Goal: Find specific page/section: Find specific page/section

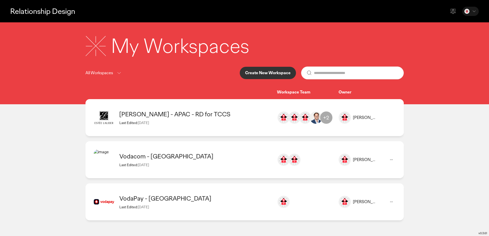
click at [157, 158] on div "Vodacom - [GEOGRAPHIC_DATA]" at bounding box center [195, 156] width 153 height 8
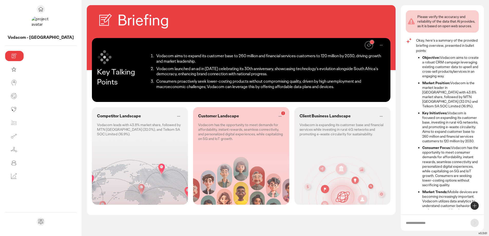
scroll to position [16, 0]
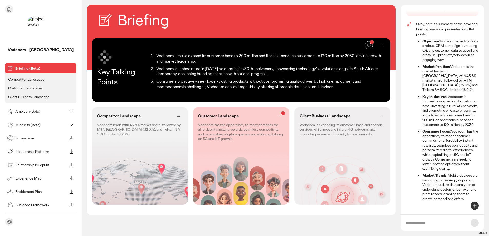
click at [35, 164] on p "Relationship Blueprint" at bounding box center [41, 165] width 52 height 4
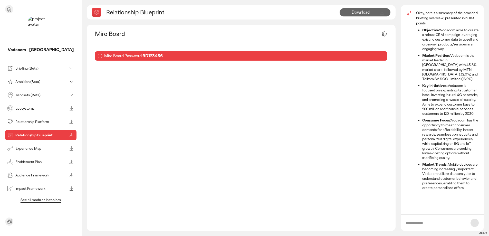
click at [29, 121] on p "Relationship Platform" at bounding box center [41, 122] width 52 height 4
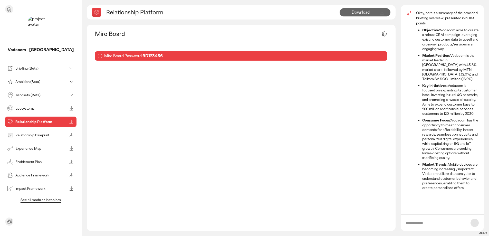
click at [28, 175] on p "Audience Framework" at bounding box center [41, 175] width 52 height 4
